Goal: Task Accomplishment & Management: Use online tool/utility

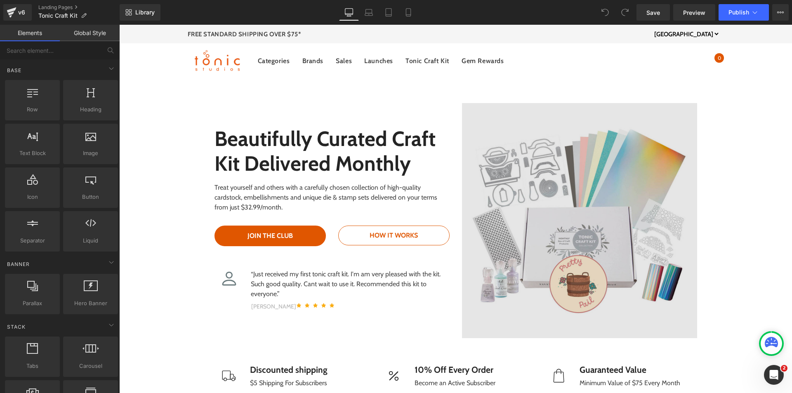
click at [570, 194] on img at bounding box center [579, 220] width 235 height 235
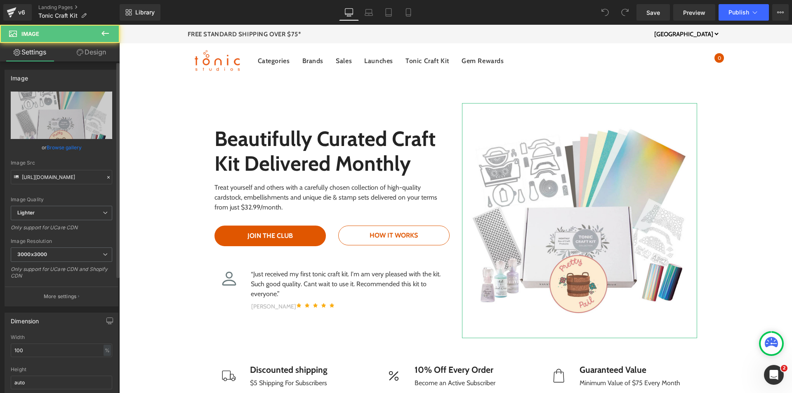
click at [70, 144] on link "Browse gallery" at bounding box center [64, 147] width 35 height 14
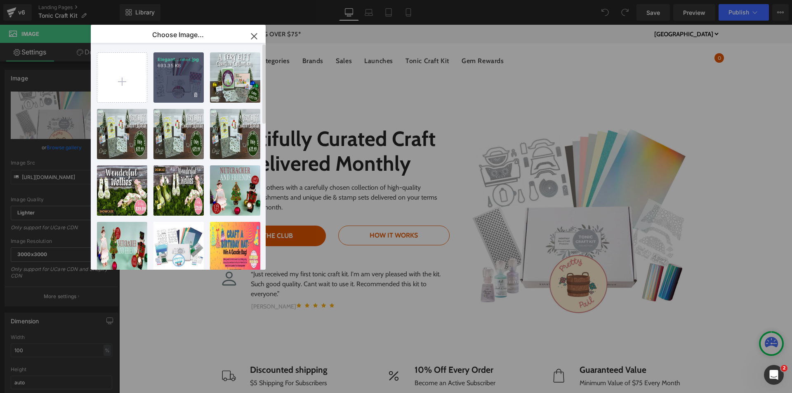
click at [169, 83] on div "Elegant...nner.jpg 693.35 KB" at bounding box center [179, 77] width 50 height 50
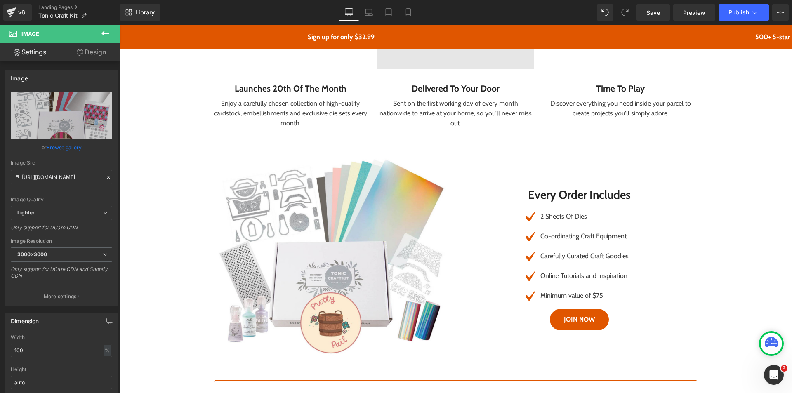
scroll to position [660, 0]
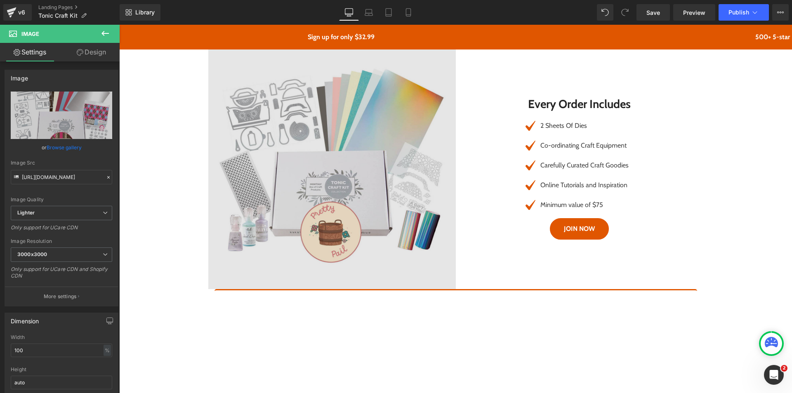
click at [384, 194] on img at bounding box center [332, 166] width 248 height 248
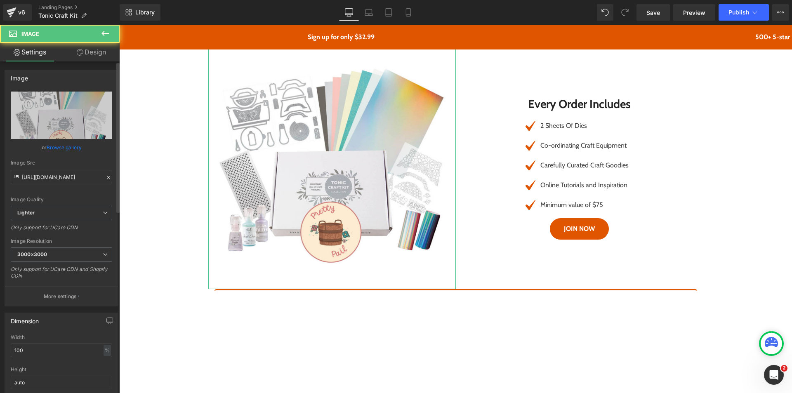
click at [71, 146] on link "Browse gallery" at bounding box center [64, 147] width 35 height 14
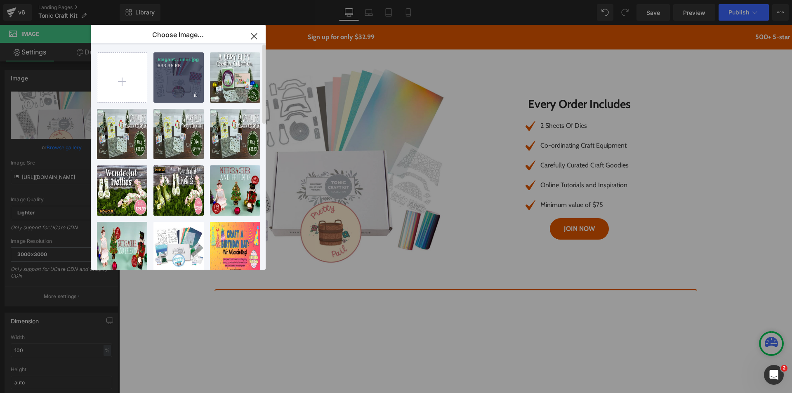
click at [172, 68] on p "693.35 KB" at bounding box center [179, 66] width 42 height 6
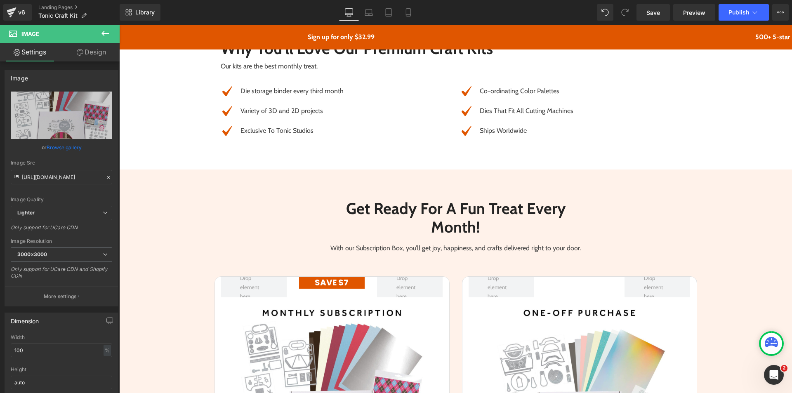
scroll to position [1362, 0]
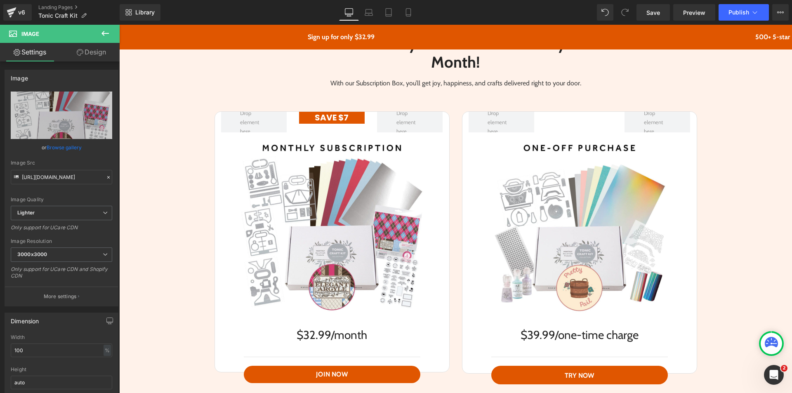
click at [575, 132] on img at bounding box center [579, 225] width 187 height 187
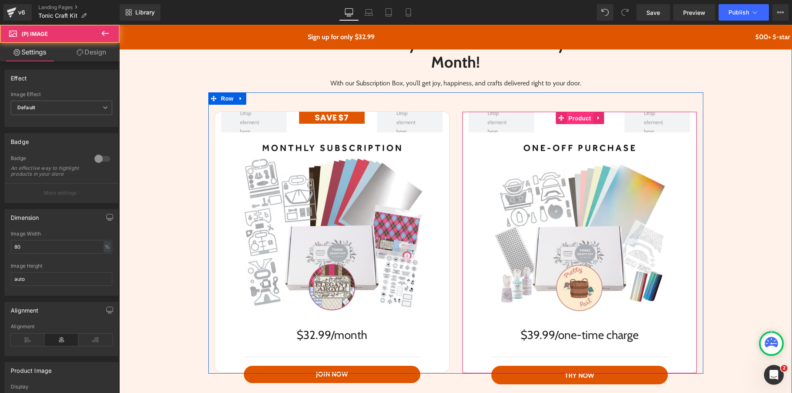
click at [576, 118] on span "Product" at bounding box center [580, 118] width 27 height 12
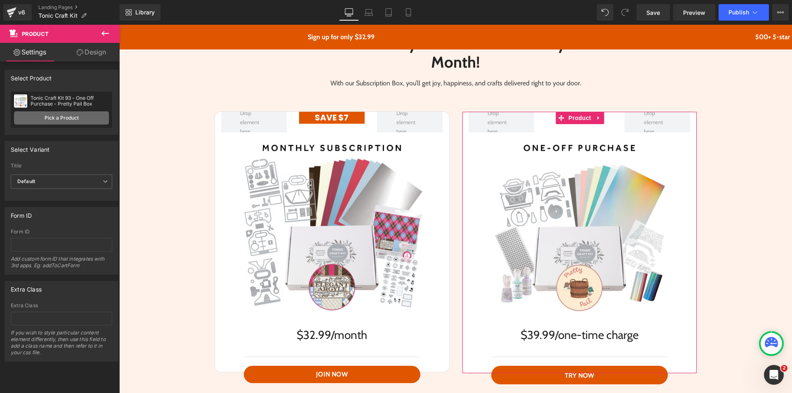
click at [82, 118] on link "Pick a Product" at bounding box center [61, 117] width 95 height 13
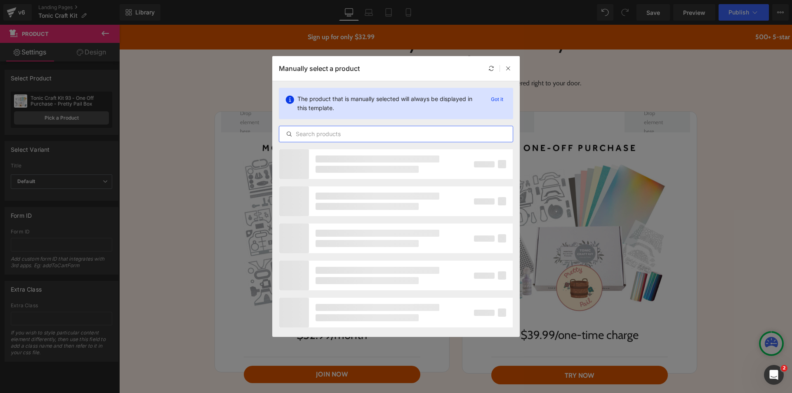
click at [325, 131] on input "text" at bounding box center [396, 134] width 234 height 10
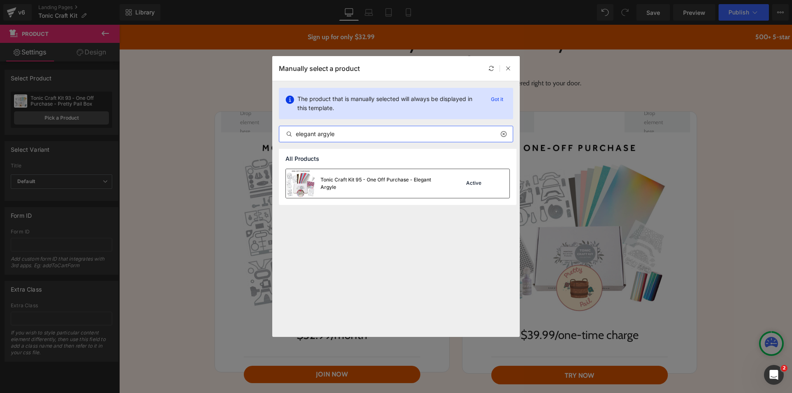
type input "elegant argyle"
click at [338, 179] on div "Tonic Craft Kit 95 - One Off Purchase - Elegant Argyle" at bounding box center [383, 183] width 124 height 15
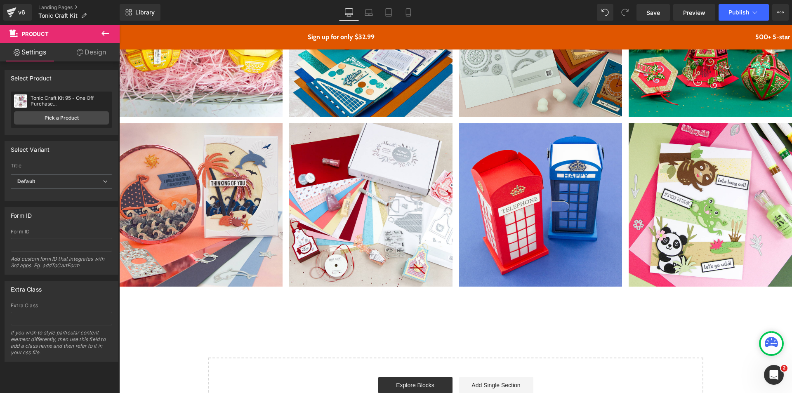
scroll to position [2806, 0]
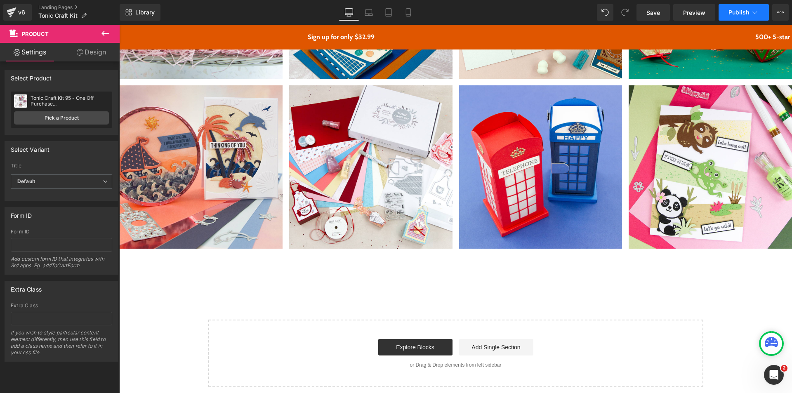
click at [738, 16] on button "Publish" at bounding box center [744, 12] width 50 height 17
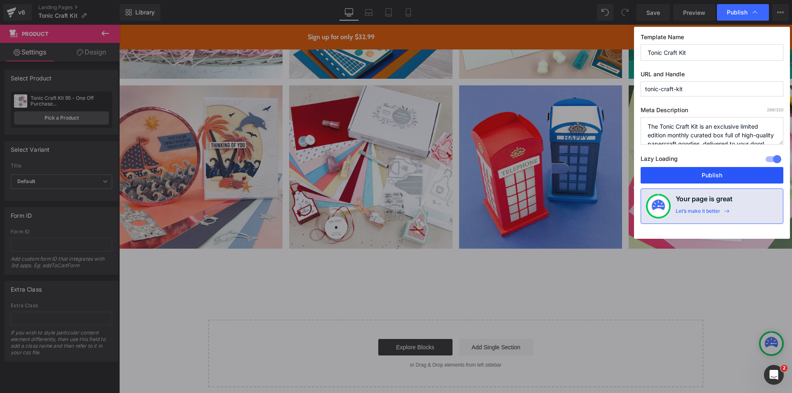
drag, startPoint x: 704, startPoint y: 171, endPoint x: 567, endPoint y: 136, distance: 141.1
click at [704, 171] on button "Publish" at bounding box center [712, 175] width 143 height 17
